Goal: Task Accomplishment & Management: Manage account settings

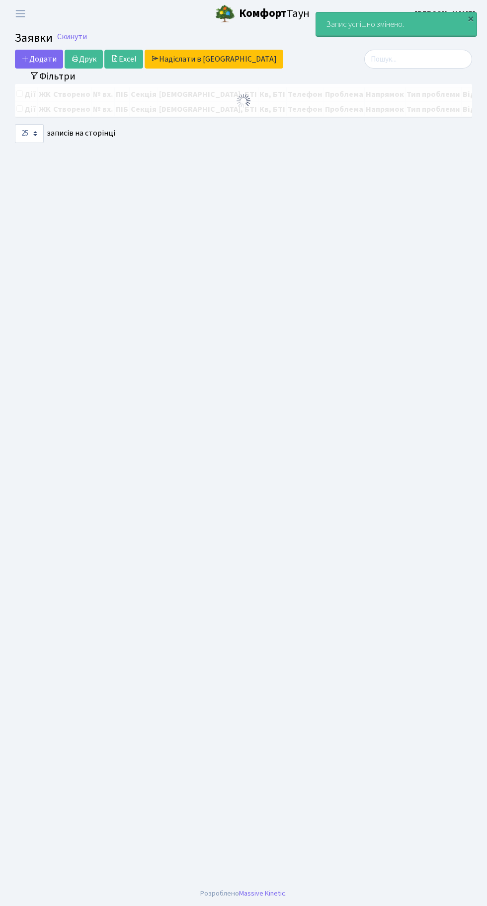
select select "25"
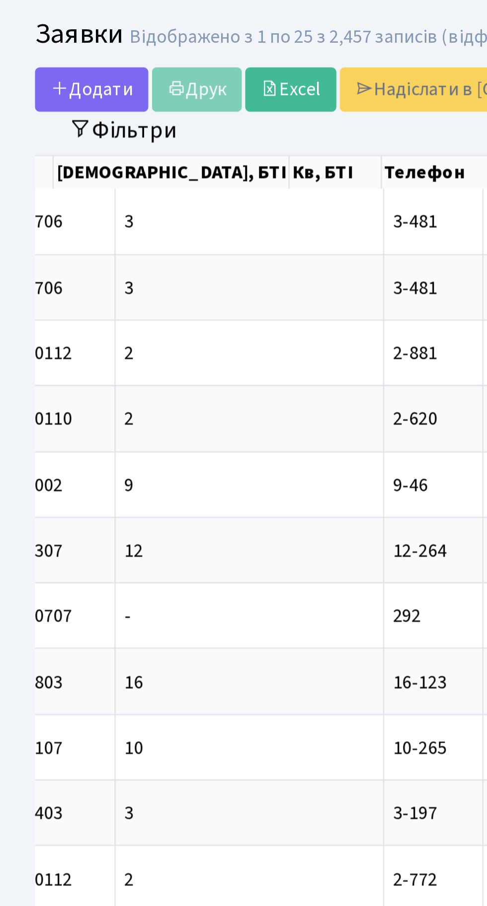
scroll to position [0, 242]
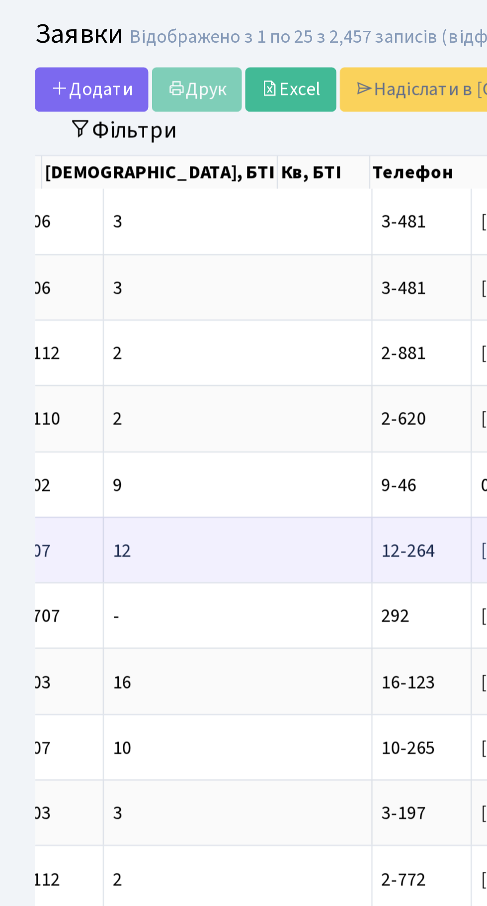
click at [162, 257] on span "12-264" at bounding box center [173, 257] width 23 height 11
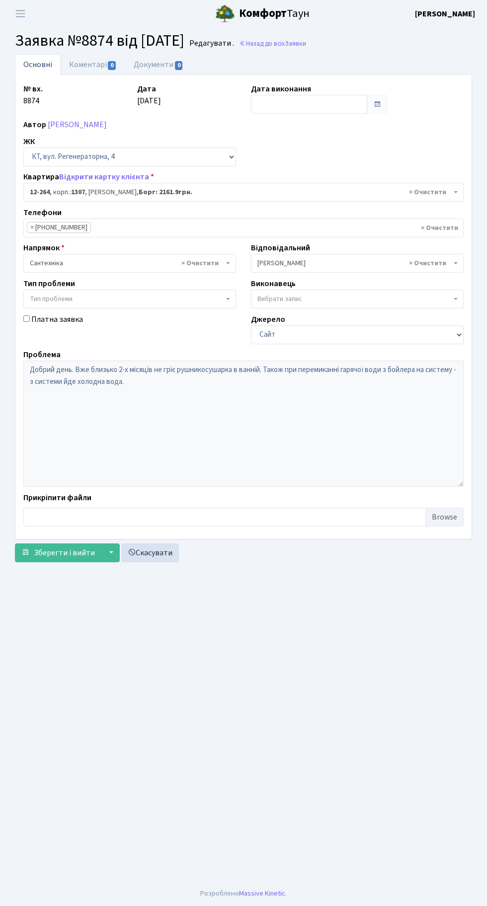
select select "7371"
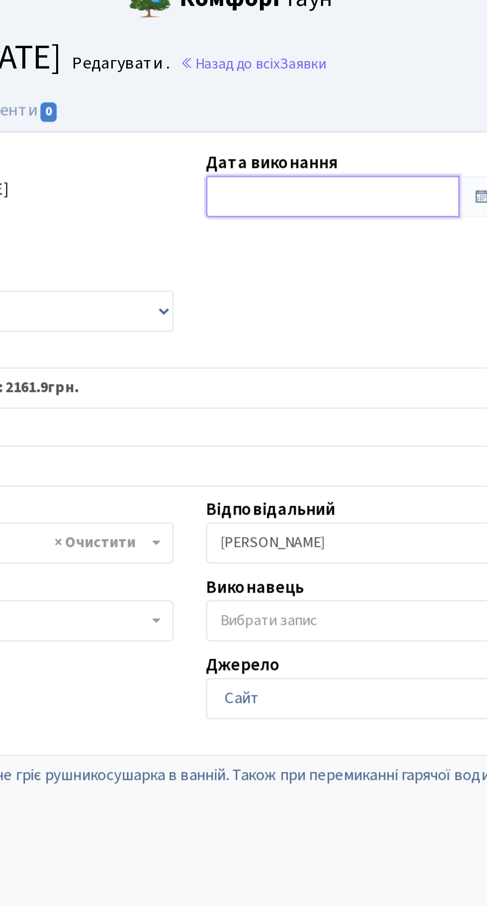
click at [287, 102] on input "text" at bounding box center [309, 104] width 116 height 19
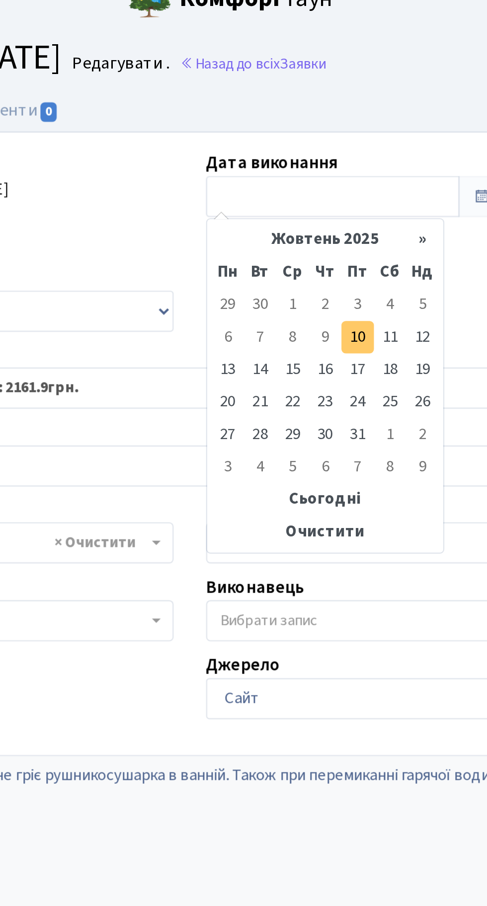
click at [322, 167] on td "10" at bounding box center [320, 168] width 15 height 15
type input "[DATE]"
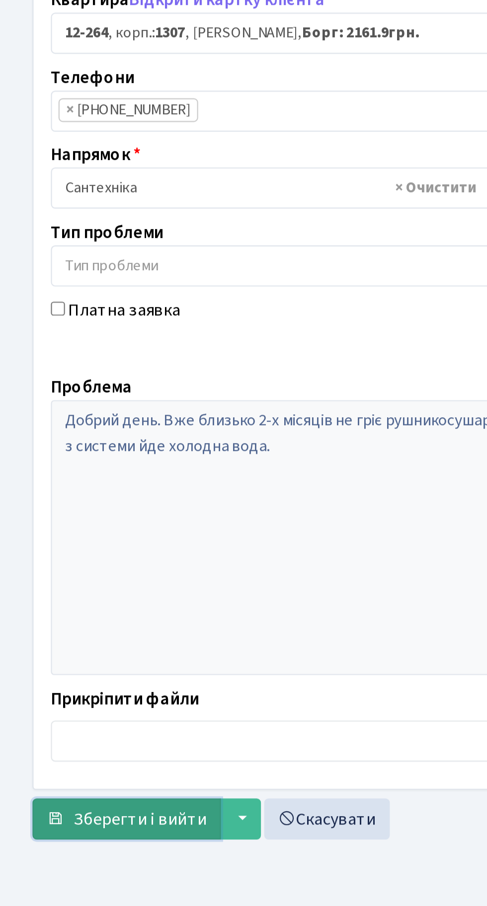
click at [52, 554] on span "Зберегти і вийти" at bounding box center [64, 552] width 61 height 11
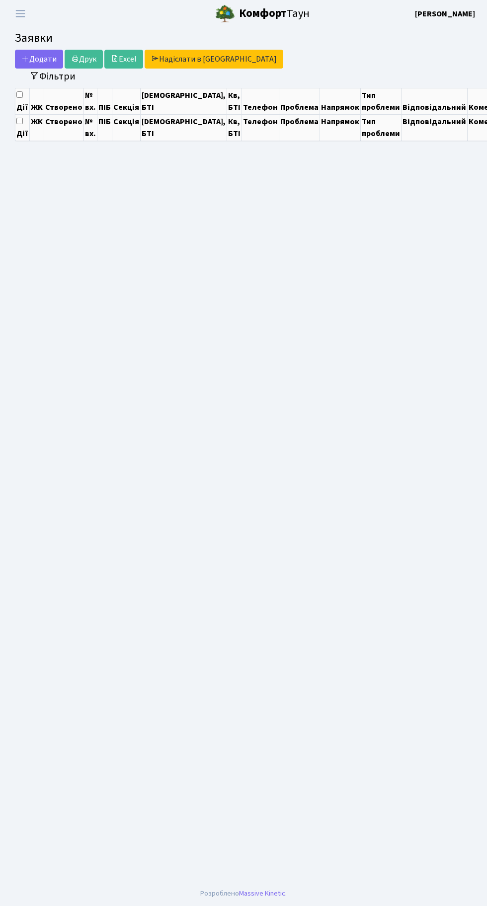
select select "25"
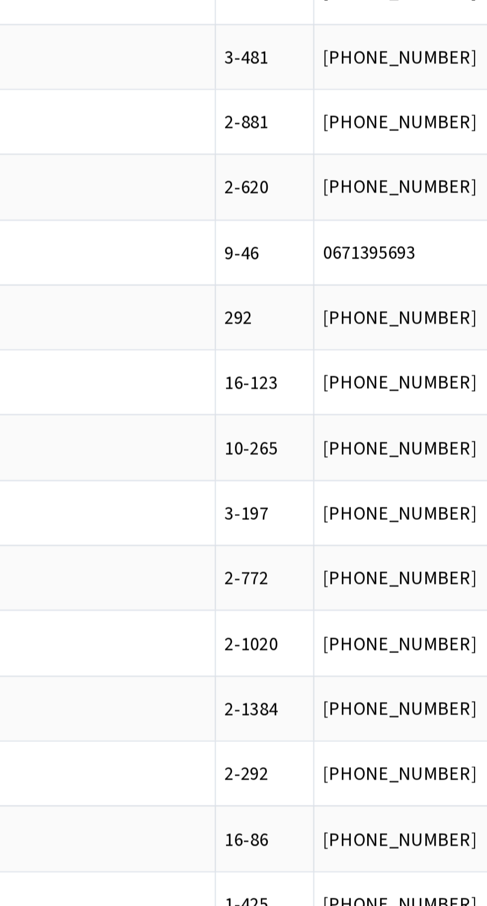
scroll to position [0, 83]
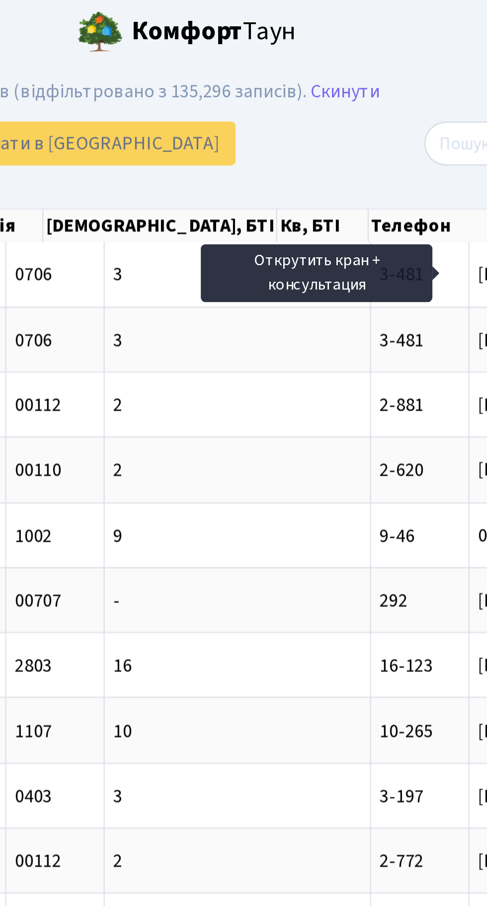
click at [312, 68] on div "Додати Друк Excel Надіслати в [GEOGRAPHIC_DATA]" at bounding box center [164, 61] width 299 height 19
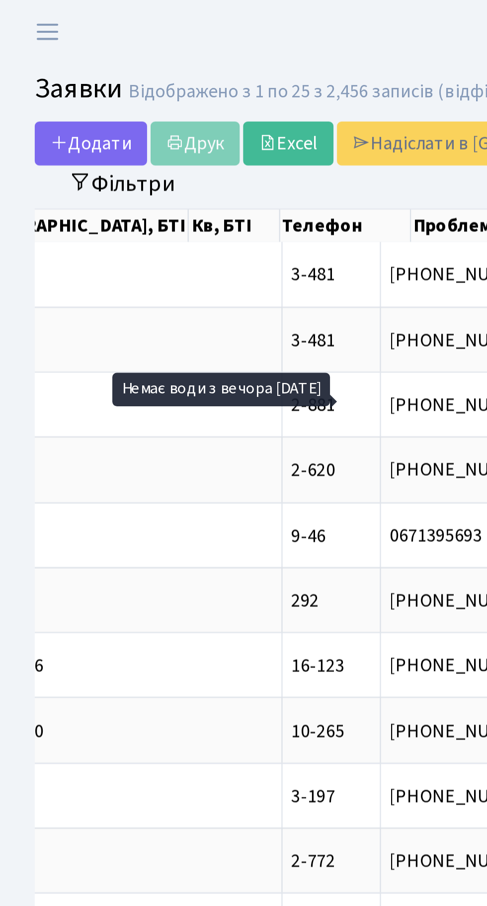
click at [125, 16] on header "Комфорт Таун Тихонов М. І. Мій обліковий запис Вийти" at bounding box center [243, 13] width 487 height 27
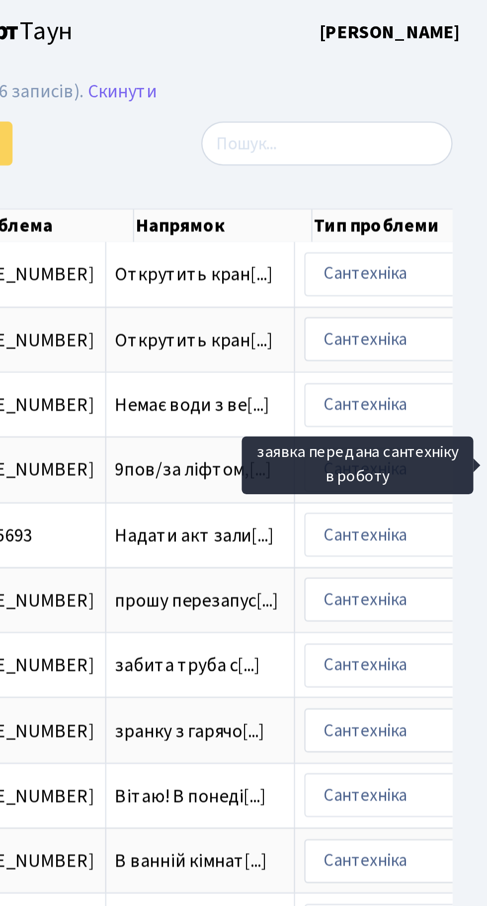
click at [337, 66] on div at bounding box center [400, 61] width 142 height 19
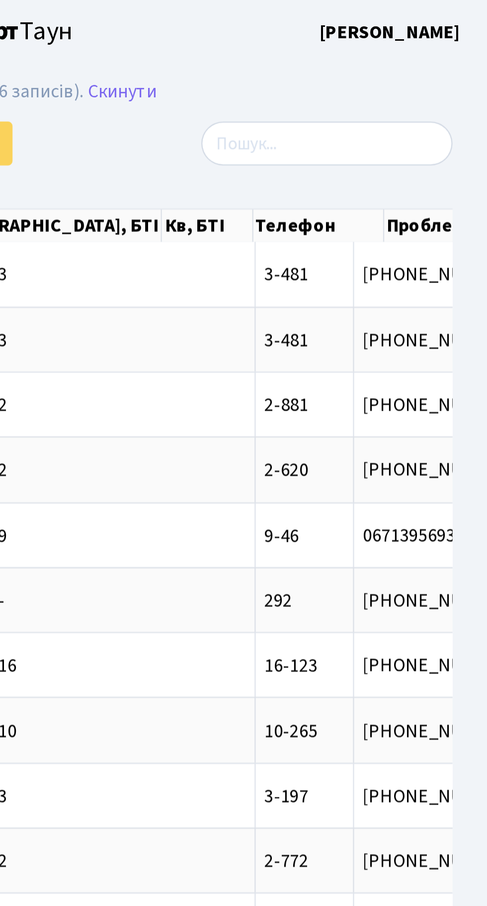
scroll to position [0, 23]
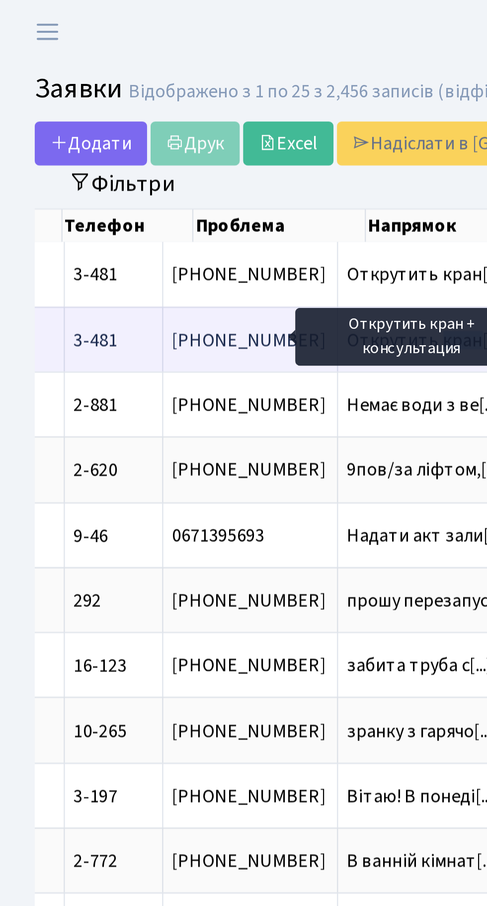
click at [149, 147] on span "Открутить кран[...]" at bounding box center [183, 146] width 68 height 11
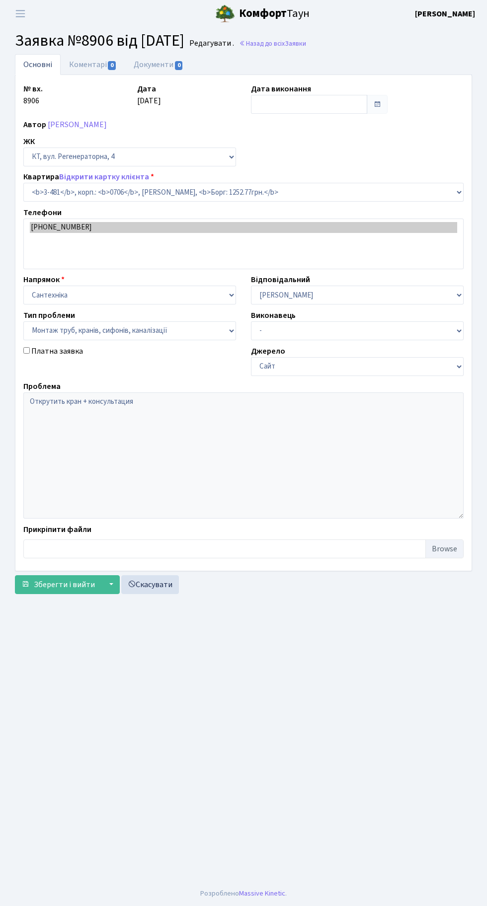
select select "1699"
select select "37"
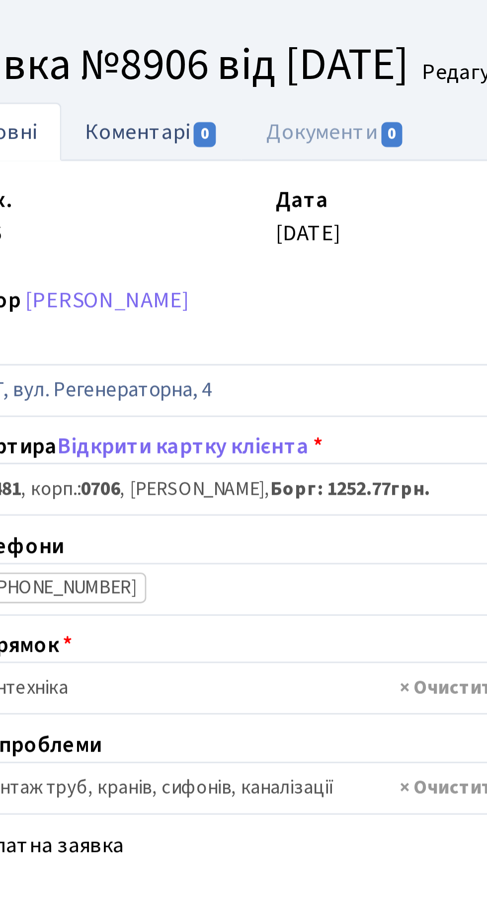
click at [94, 62] on link "Коментарі 0" at bounding box center [93, 64] width 65 height 20
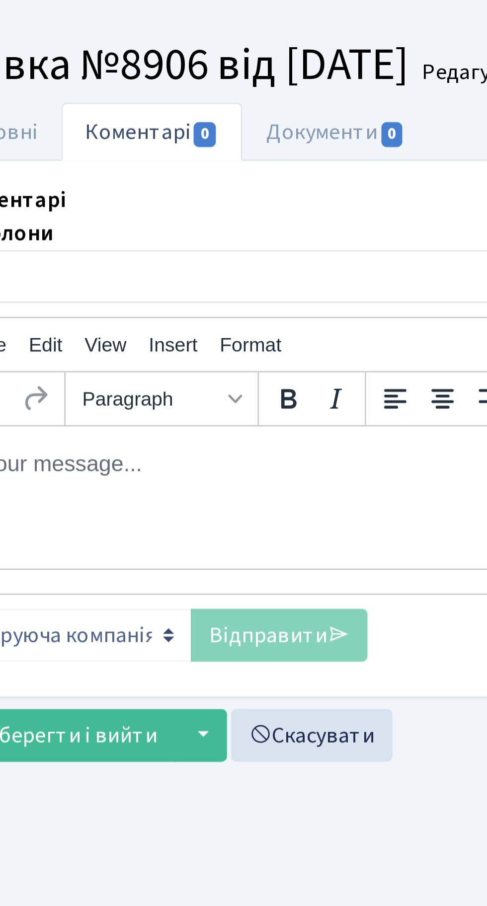
click at [29, 445] on p "Rich Text Area. Press ALT-0 for help." at bounding box center [178, 439] width 423 height 11
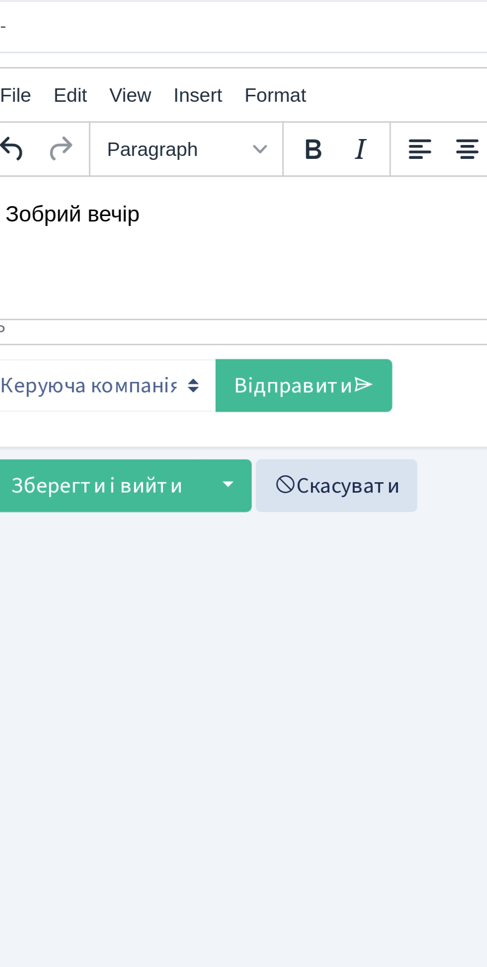
click at [0, 196] on p "Зобрий вечір" at bounding box center [203, 190] width 423 height 11
click at [13, 194] on p "Д вечір" at bounding box center [203, 190] width 423 height 11
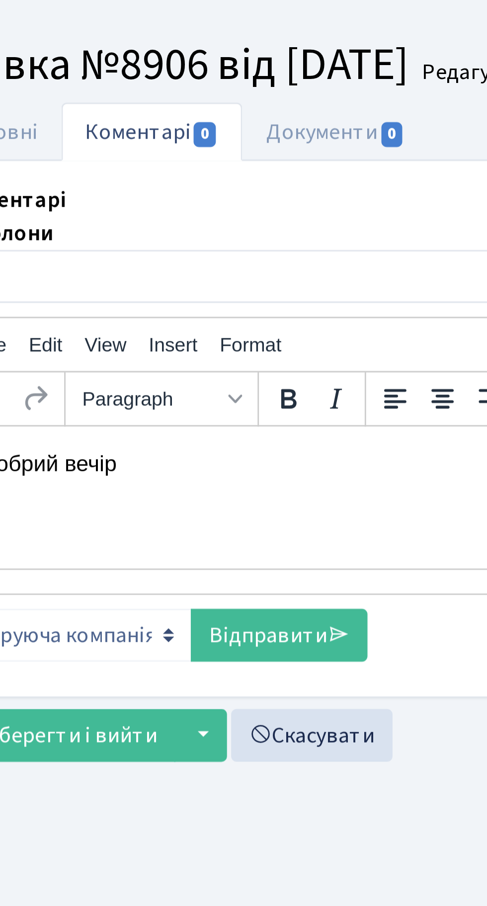
click at [114, 445] on p "Добрий вечір" at bounding box center [178, 439] width 423 height 11
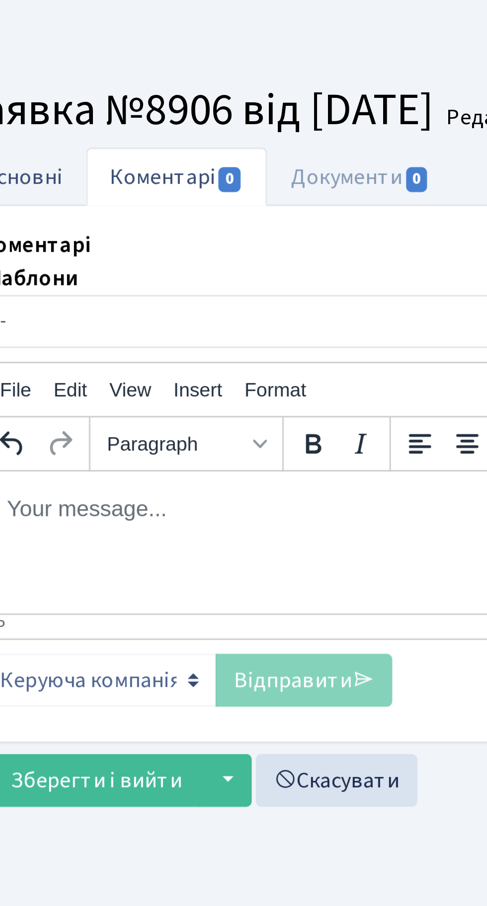
click at [46, 62] on link "Основні" at bounding box center [38, 64] width 46 height 20
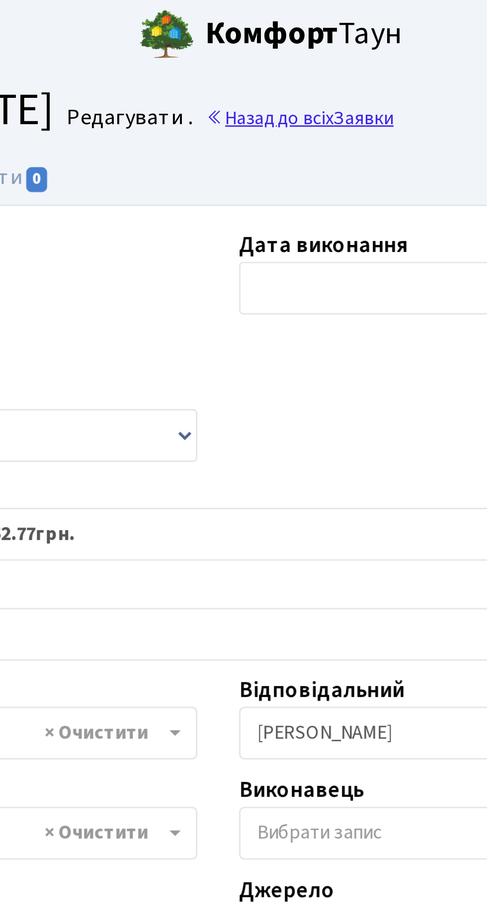
click at [300, 40] on link "Назад до всіх Заявки" at bounding box center [272, 43] width 67 height 9
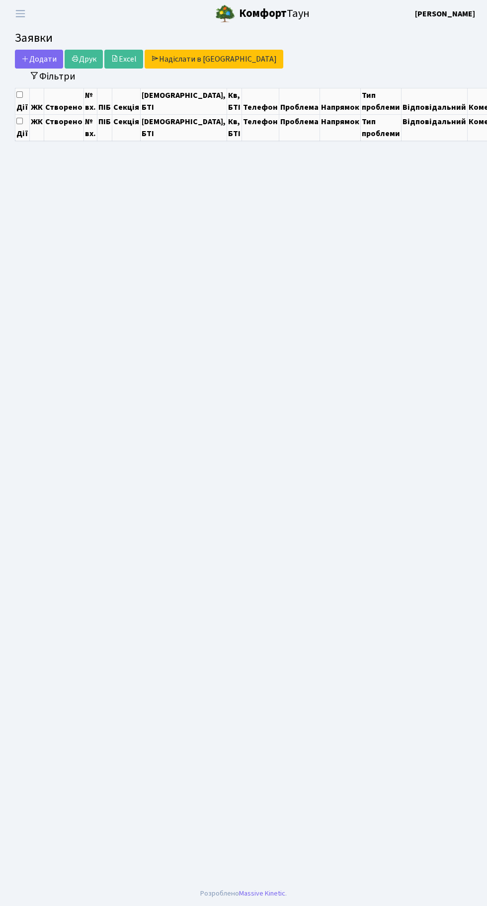
select select "25"
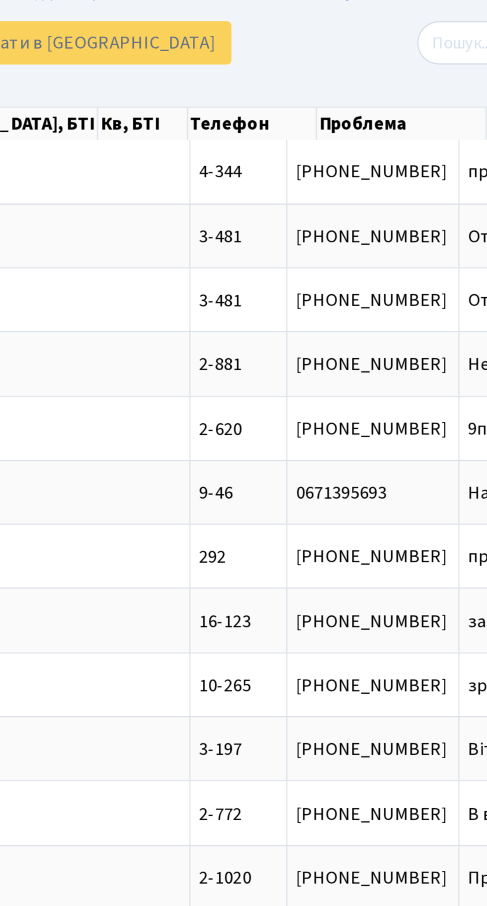
scroll to position [0, 143]
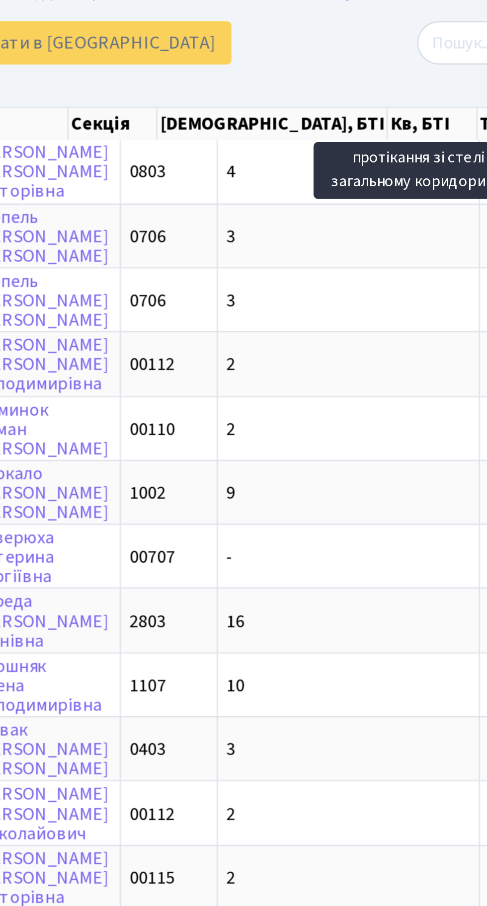
click at [280, 56] on div "Додати Друк Excel Надіслати в [GEOGRAPHIC_DATA]" at bounding box center [164, 61] width 299 height 19
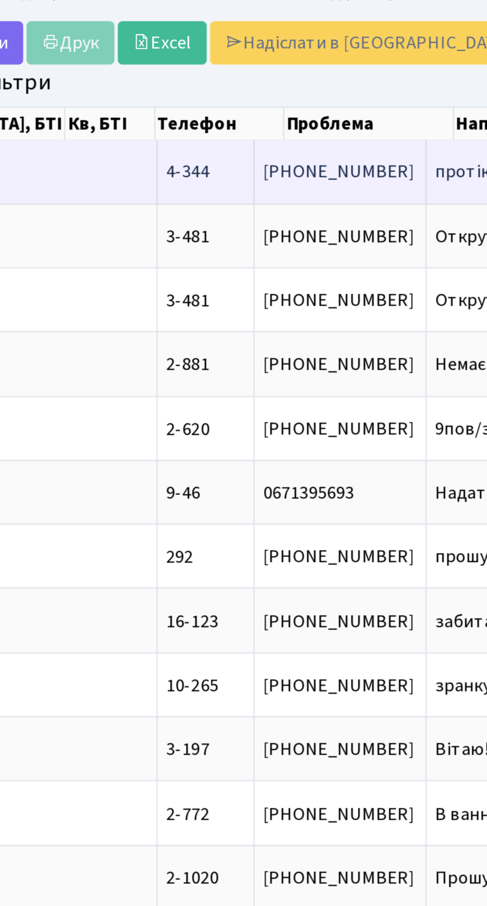
click at [243, 117] on span "протікання зі с[...]" at bounding box center [274, 117] width 63 height 11
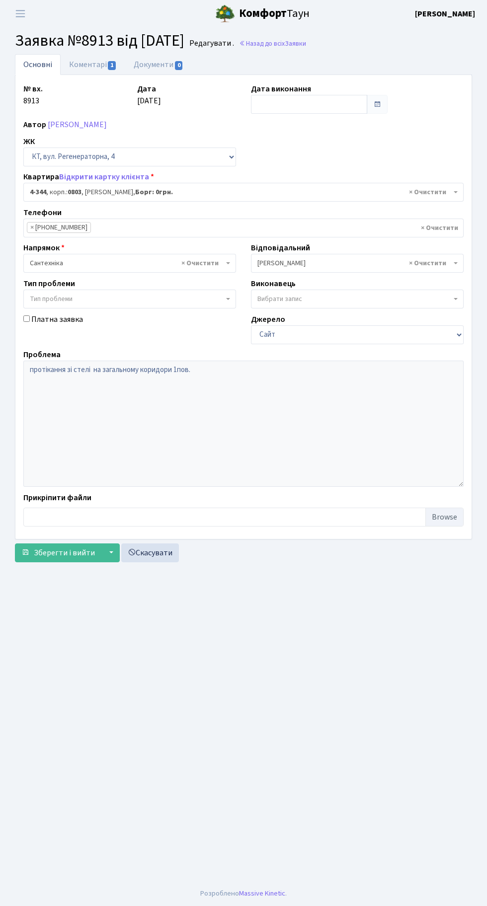
select select "1803"
